Goal: Check status: Check status

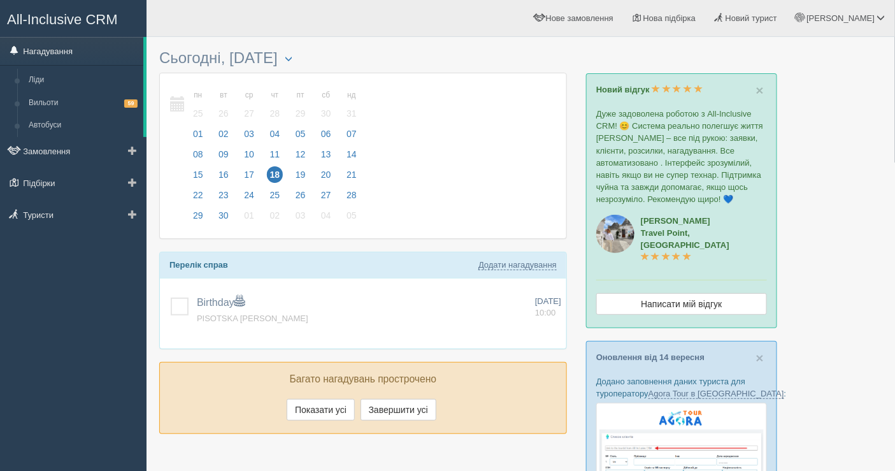
click at [63, 45] on link "Нагадування" at bounding box center [71, 51] width 143 height 28
click at [55, 103] on link "Вильоти 59" at bounding box center [83, 103] width 120 height 23
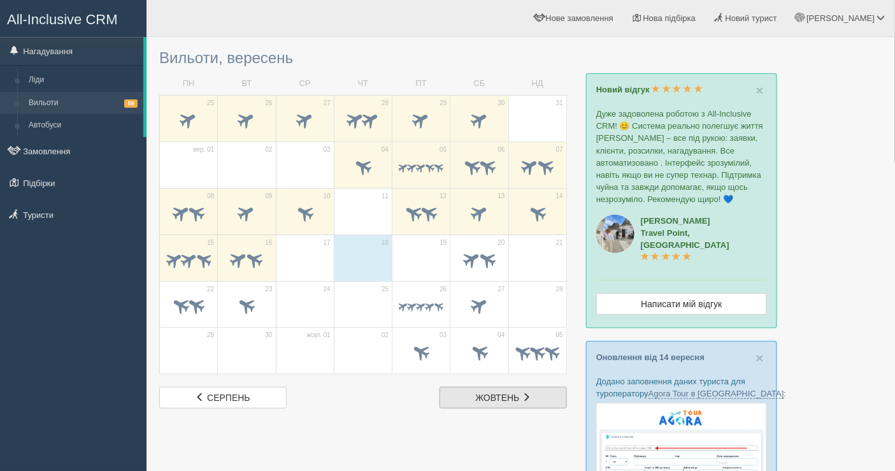
click at [533, 406] on div at bounding box center [520, 465] width 723 height 845
click at [530, 397] on span at bounding box center [526, 396] width 9 height 9
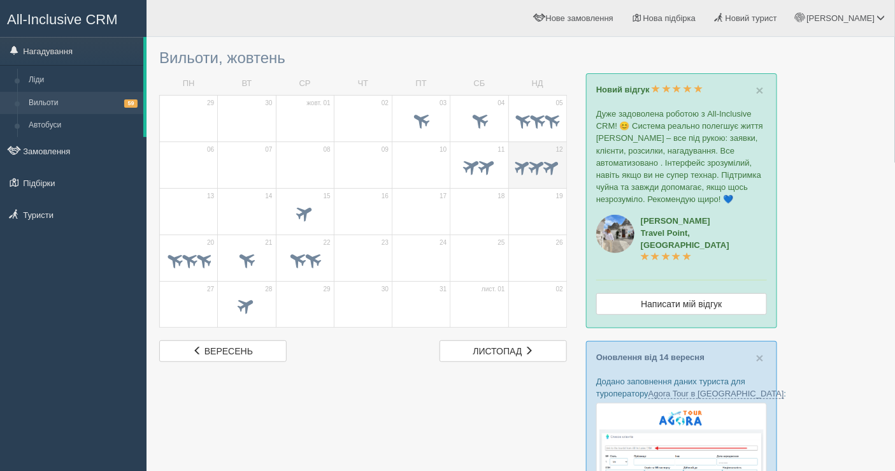
click at [543, 162] on span at bounding box center [552, 166] width 20 height 20
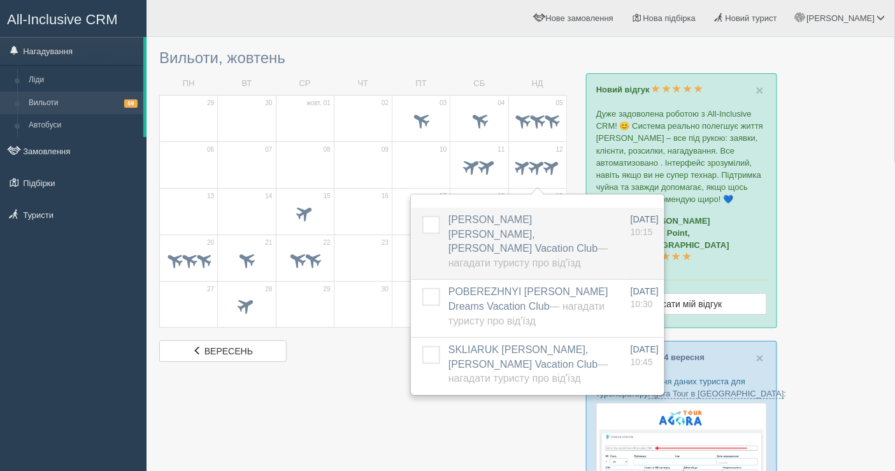
click at [510, 214] on span "SHARDENKOVA TETIANA, Sharm Dreams Vacation Club — Нагадати туристу про від'їзд" at bounding box center [527, 241] width 159 height 55
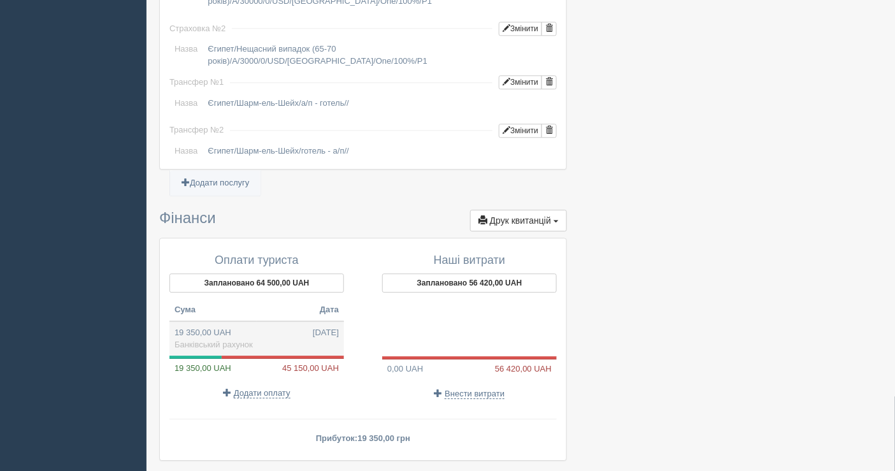
scroll to position [1139, 0]
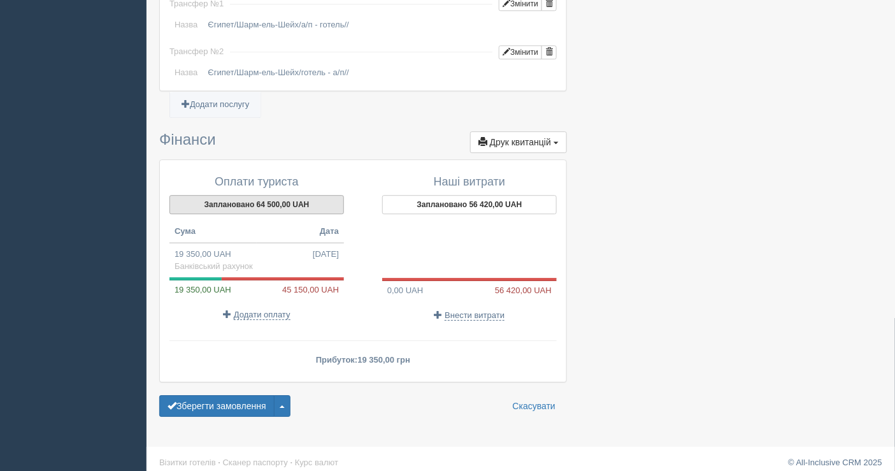
click at [243, 200] on button "Заплановано 64 500,00 UAH" at bounding box center [256, 204] width 174 height 19
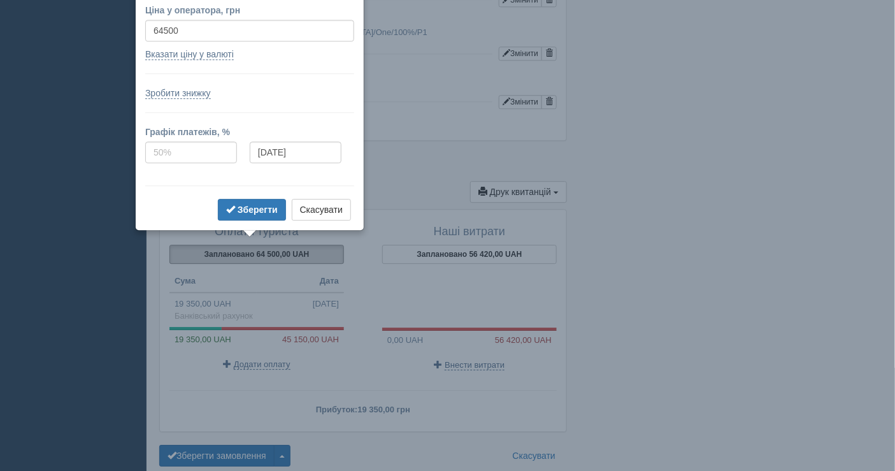
scroll to position [1065, 0]
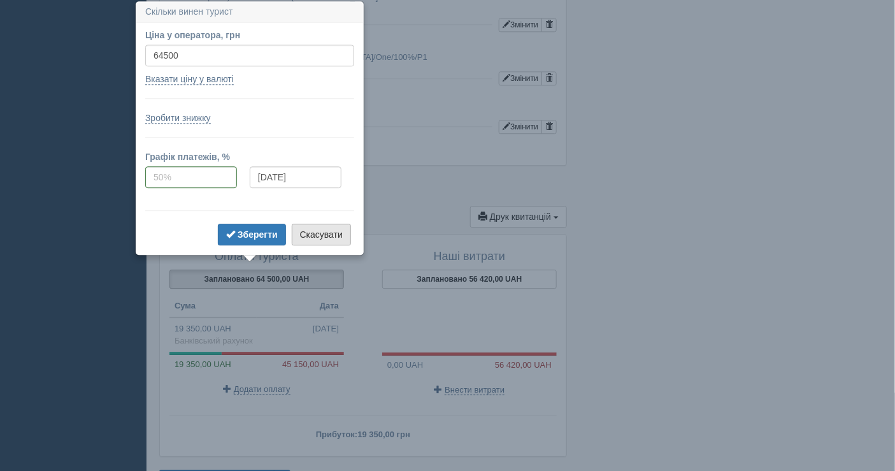
click at [310, 227] on button "Скасувати" at bounding box center [321, 235] width 59 height 22
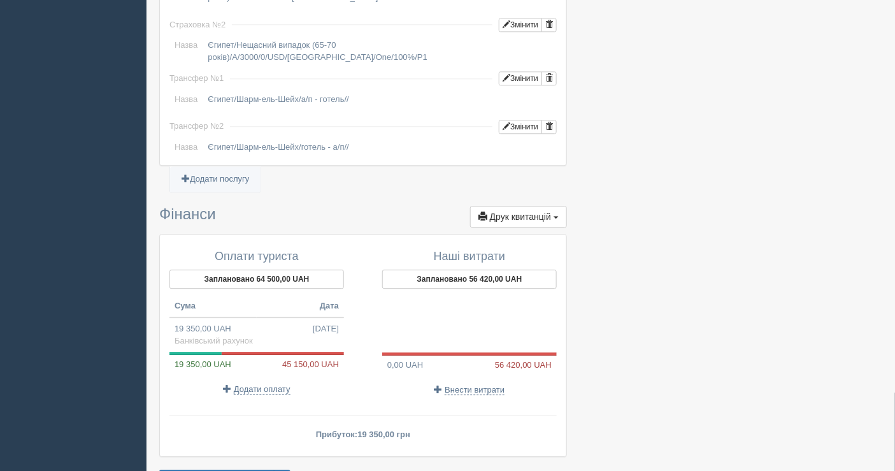
drag, startPoint x: 267, startPoint y: 271, endPoint x: 347, endPoint y: 313, distance: 90.3
click at [341, 315] on div "Оплати туриста Заплановано 64 500,00 UAH Сума Дата 19 350,00 UAH [DATE] Банківс…" at bounding box center [263, 323] width 200 height 158
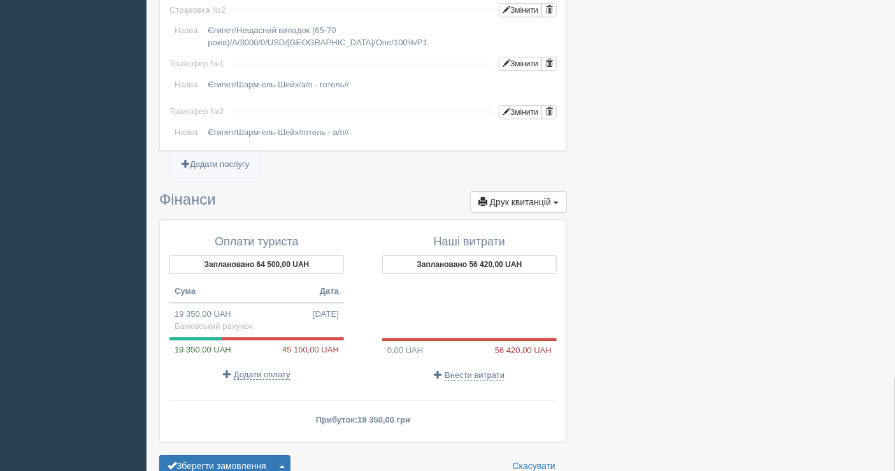
scroll to position [1139, 0]
